Goal: Transaction & Acquisition: Purchase product/service

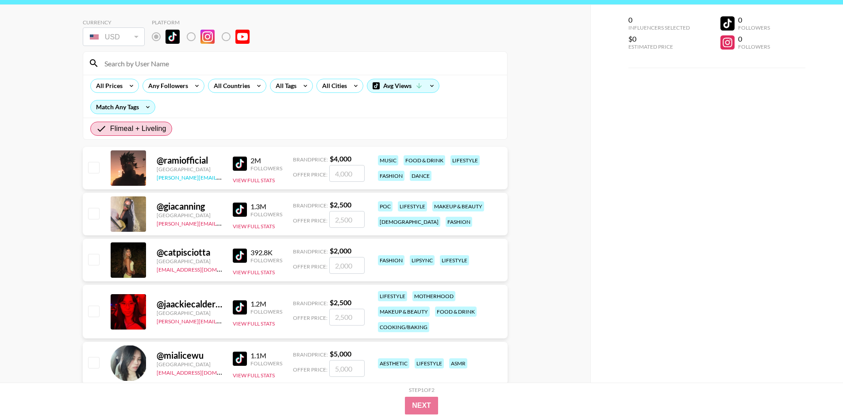
scroll to position [44, 0]
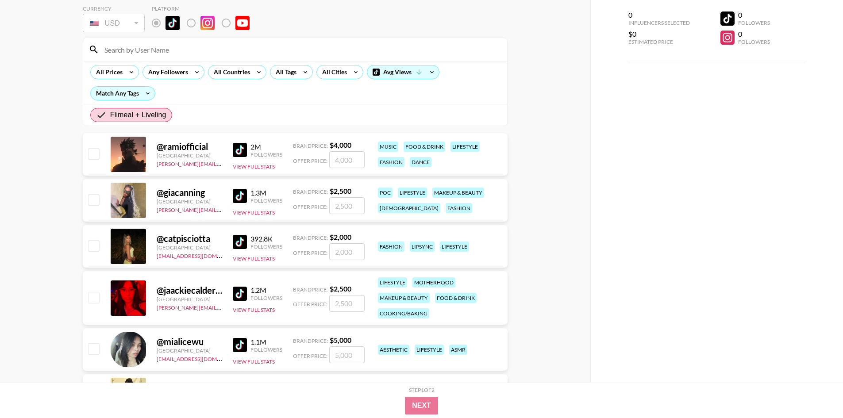
click at [242, 150] on img at bounding box center [240, 150] width 14 height 14
click at [239, 189] on img at bounding box center [240, 196] width 14 height 14
click at [239, 241] on img at bounding box center [240, 242] width 14 height 14
click at [345, 166] on input "number" at bounding box center [346, 159] width 35 height 17
click at [246, 239] on img at bounding box center [240, 242] width 14 height 14
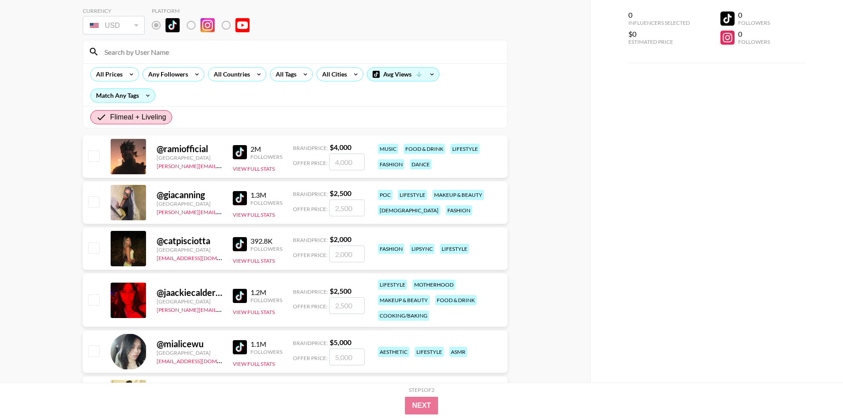
scroll to position [133, 0]
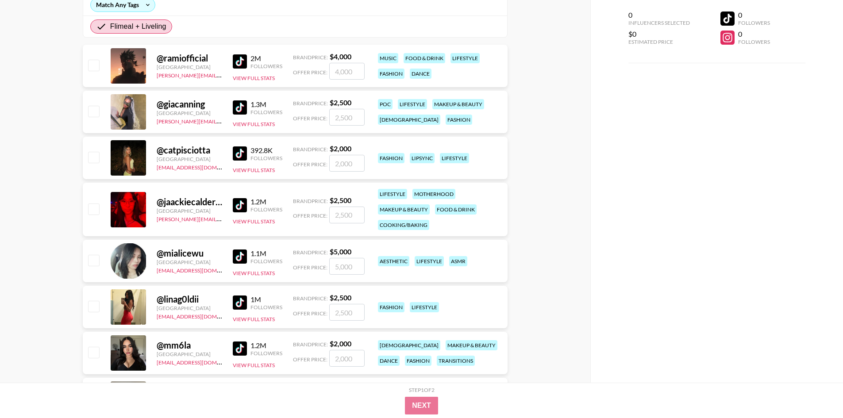
click at [244, 202] on img at bounding box center [240, 205] width 14 height 14
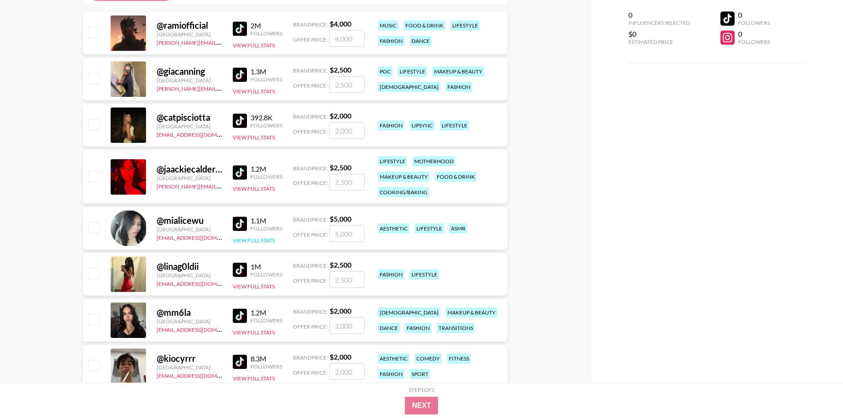
scroll to position [221, 0]
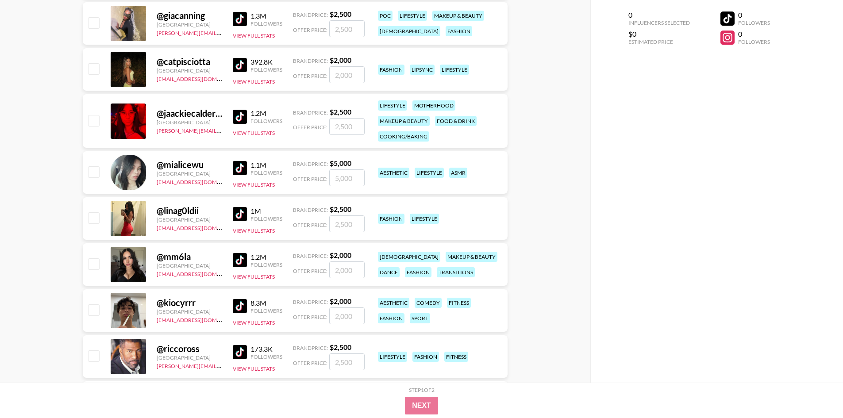
click at [242, 168] on img at bounding box center [240, 168] width 14 height 14
click at [643, 171] on div "0 Influencers Selected $0 Estimated Price 0 Followers 0 Followers" at bounding box center [716, 191] width 253 height 383
click at [237, 301] on img at bounding box center [240, 306] width 14 height 14
click at [705, 184] on div "0 Influencers Selected $0 Estimated Price 0 Followers 0 Followers" at bounding box center [716, 191] width 253 height 383
click at [245, 350] on img at bounding box center [240, 352] width 14 height 14
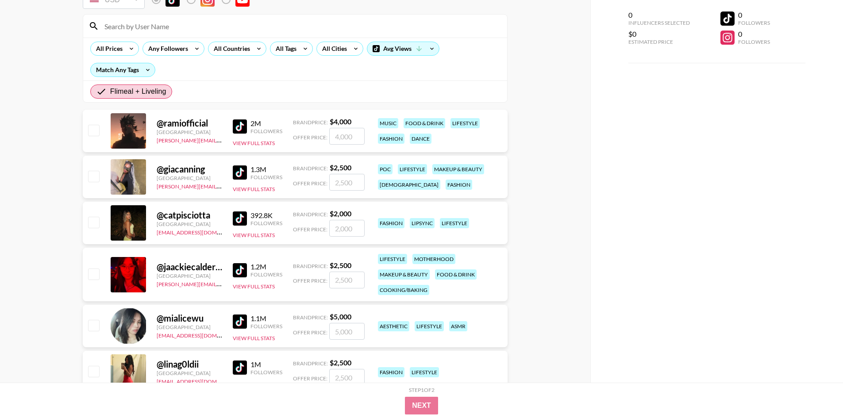
scroll to position [0, 0]
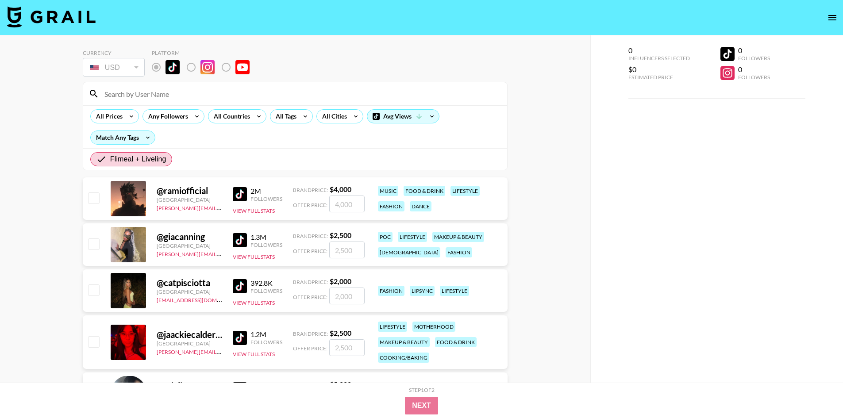
click at [239, 196] on img at bounding box center [240, 194] width 14 height 14
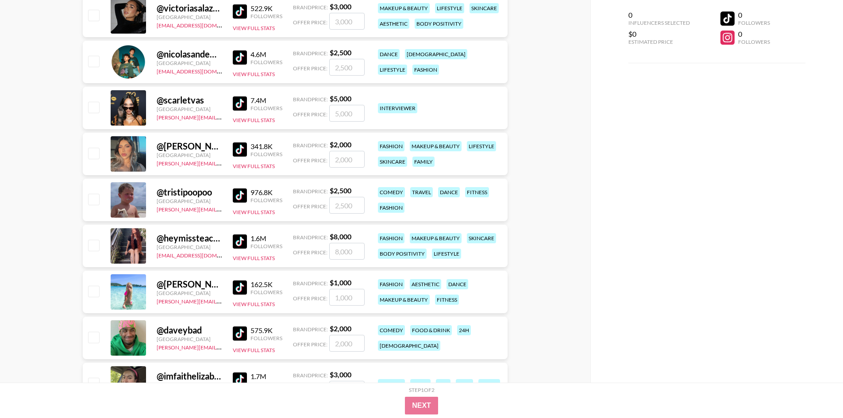
scroll to position [885, 0]
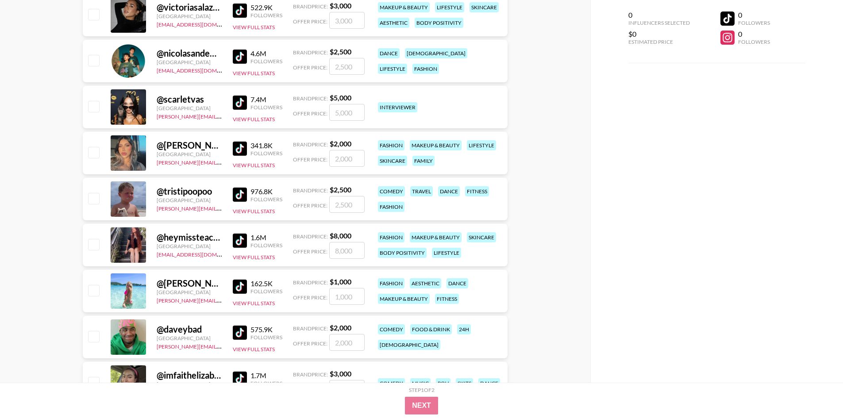
click at [246, 233] on div "1.6M Followers" at bounding box center [258, 240] width 50 height 15
click at [242, 237] on img at bounding box center [240, 241] width 14 height 14
click at [242, 287] on img at bounding box center [240, 287] width 14 height 14
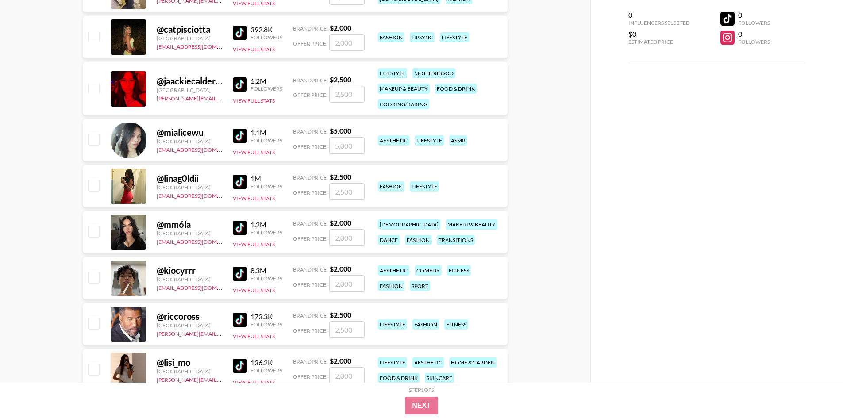
scroll to position [89, 0]
